Goal: Find specific page/section: Find specific page/section

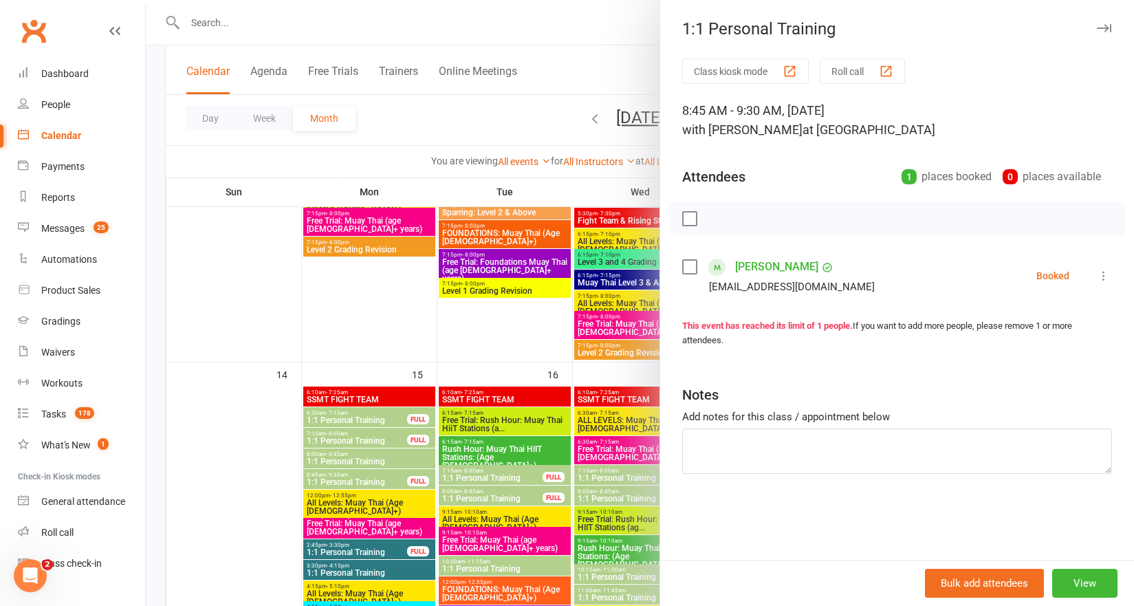
click at [1097, 25] on icon "button" at bounding box center [1104, 28] width 14 height 8
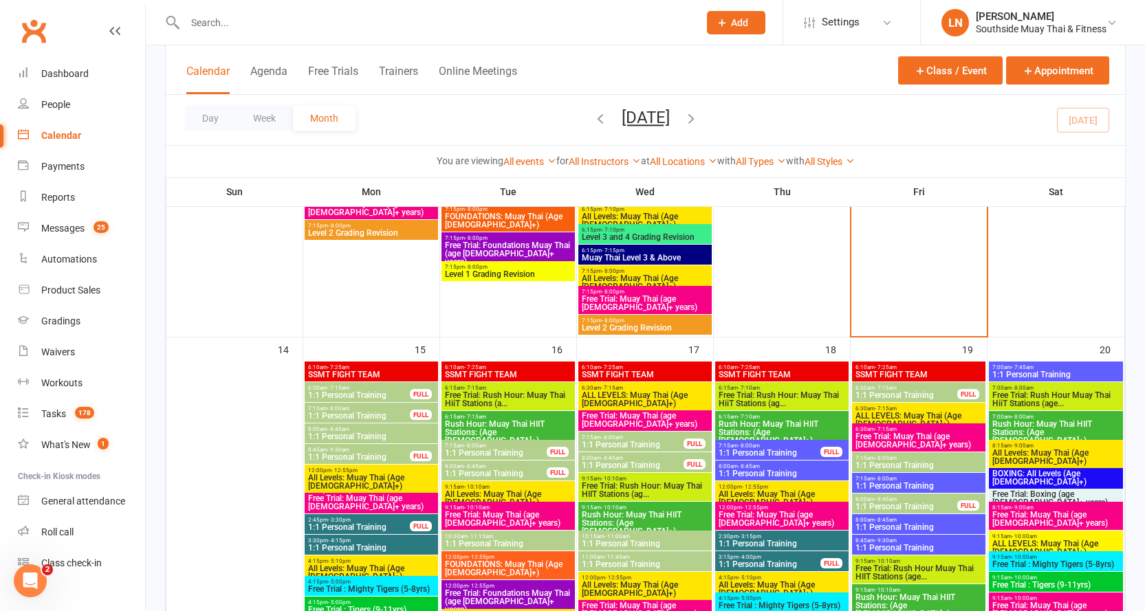
click at [62, 137] on div "Calendar" at bounding box center [61, 135] width 40 height 11
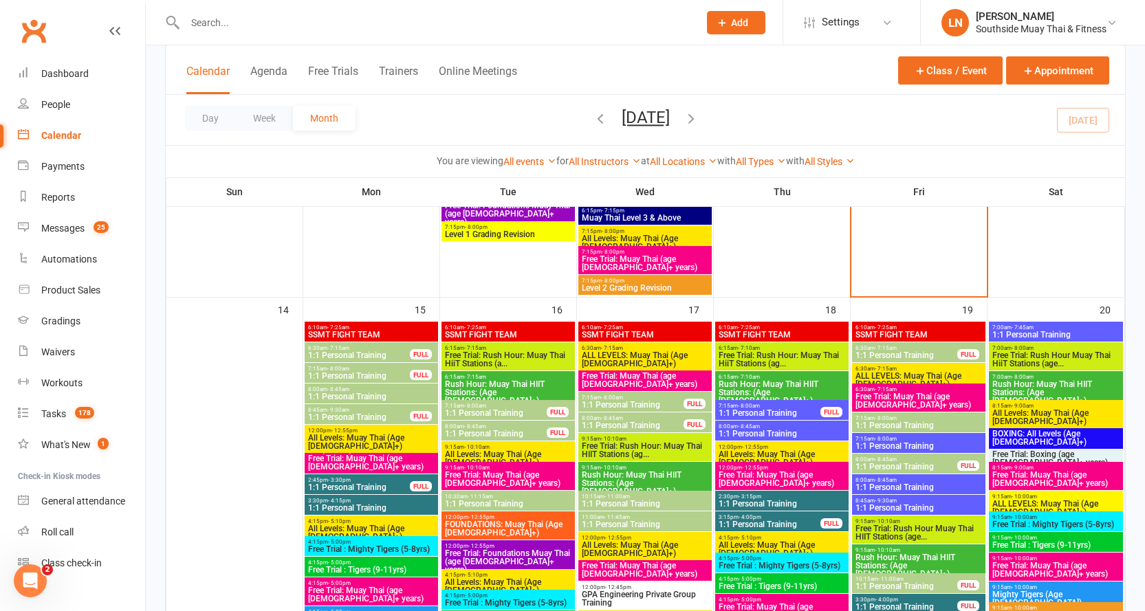
scroll to position [1355, 0]
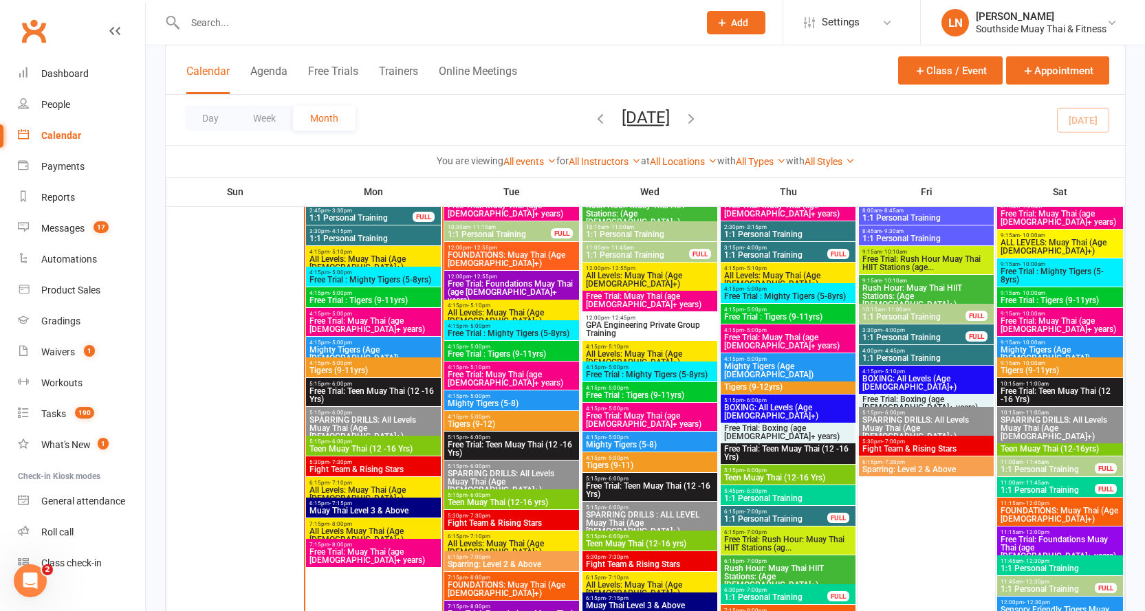
scroll to position [1616, 0]
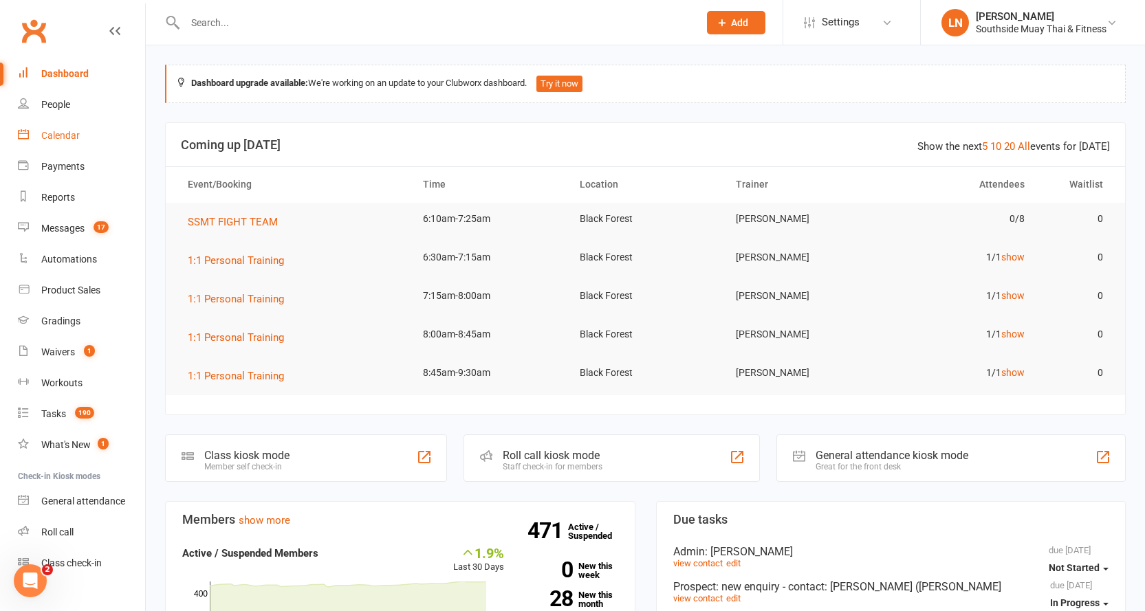
click at [74, 141] on div "Calendar" at bounding box center [60, 135] width 39 height 11
